Goal: Task Accomplishment & Management: Manage account settings

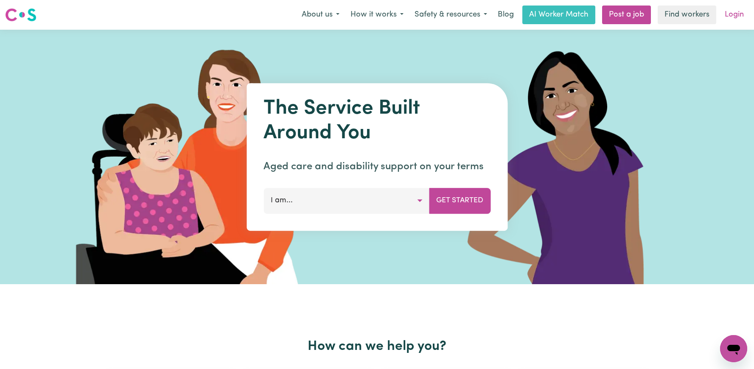
click at [737, 11] on link "Login" at bounding box center [733, 15] width 29 height 19
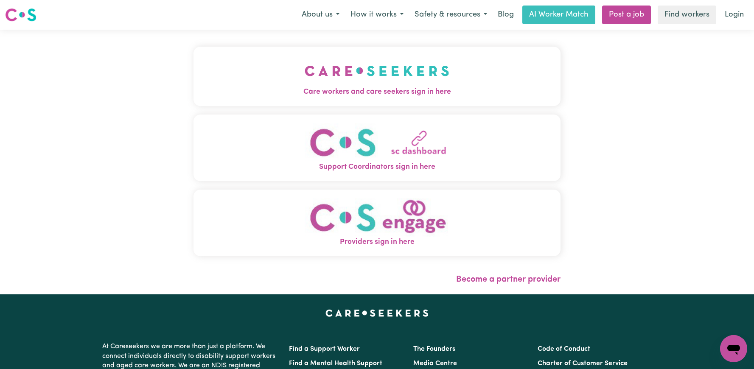
click at [384, 146] on img "Support Coordinators sign in here" at bounding box center [377, 142] width 145 height 39
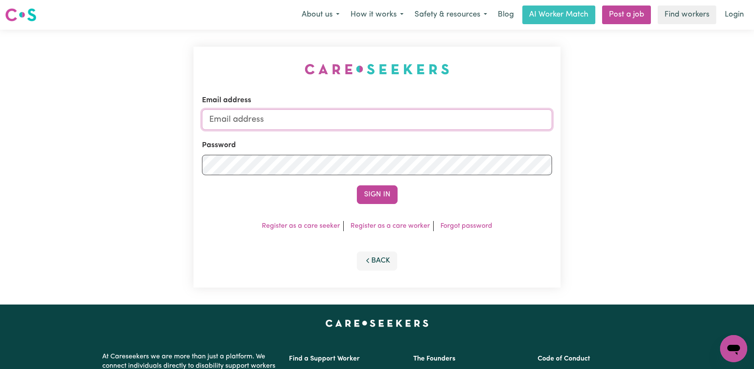
type input "[PERSON_NAME][EMAIL_ADDRESS][DOMAIN_NAME]"
click at [388, 121] on input "[PERSON_NAME][EMAIL_ADDRESS][DOMAIN_NAME]" at bounding box center [377, 119] width 350 height 20
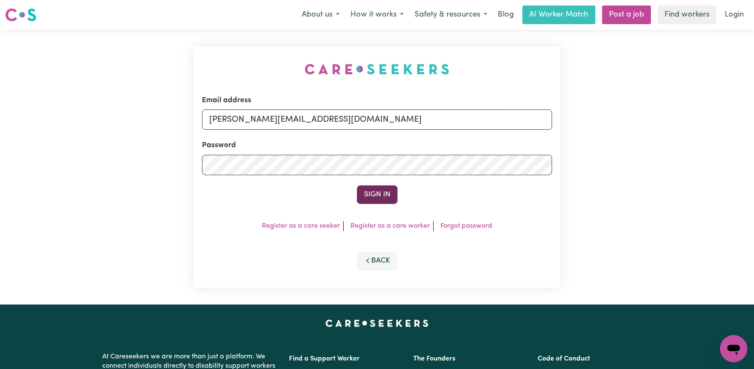
click at [391, 188] on button "Sign In" at bounding box center [377, 194] width 41 height 19
